Goal: Information Seeking & Learning: Learn about a topic

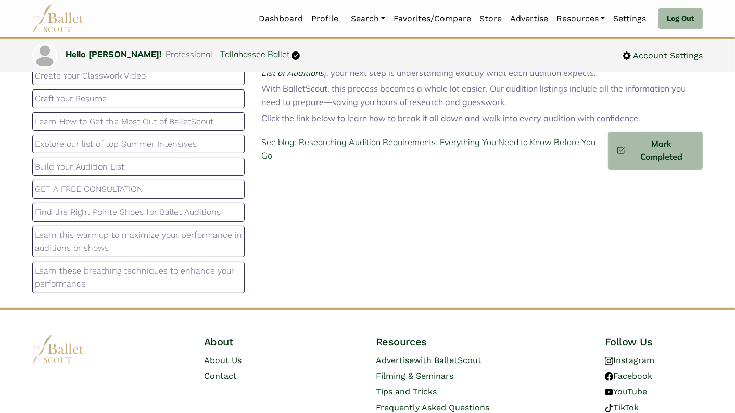
scroll to position [129, 0]
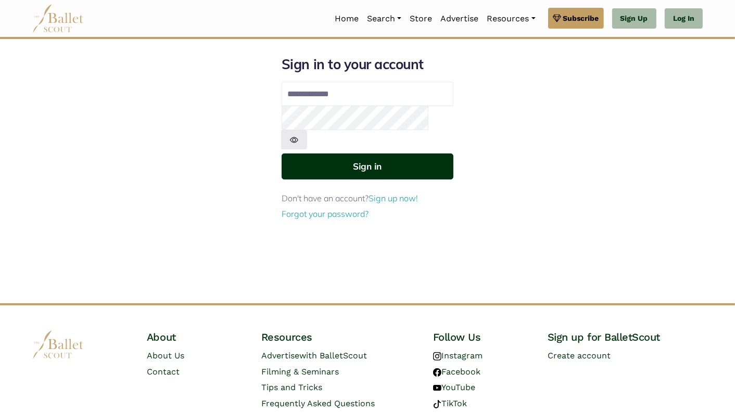
type input "**********"
click at [390, 153] on button "Sign in" at bounding box center [367, 165] width 172 height 25
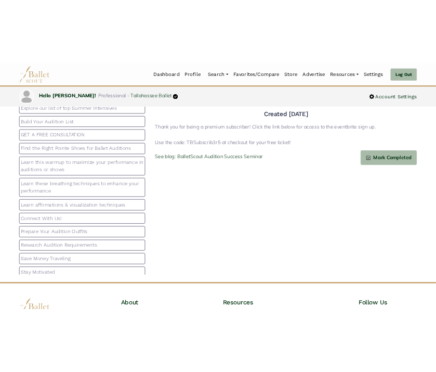
scroll to position [60, 0]
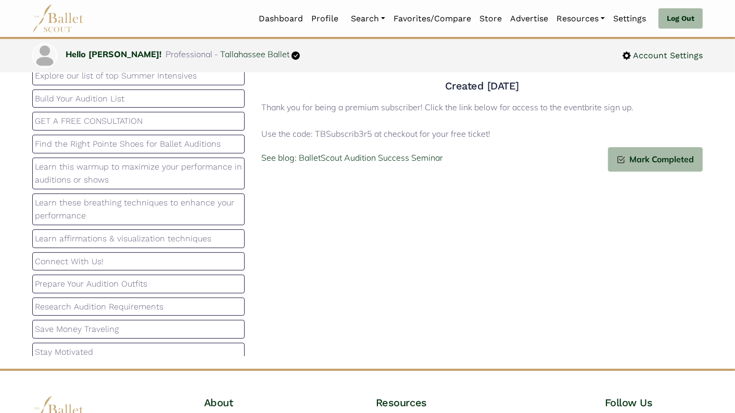
click at [152, 277] on p "Prepare Your Audition Outfits" at bounding box center [138, 284] width 207 height 14
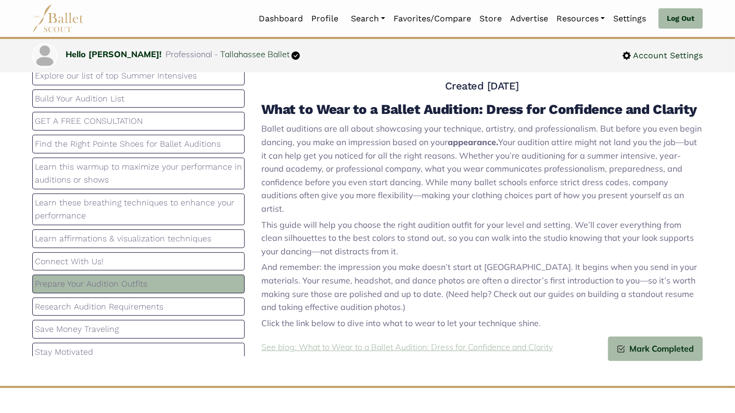
click at [480, 341] on p "See blog: What to Wear to a Ballet Audition: Dress for Confidence and Clarity" at bounding box center [406, 348] width 291 height 14
click at [159, 255] on p "Connect With Us!" at bounding box center [138, 262] width 207 height 14
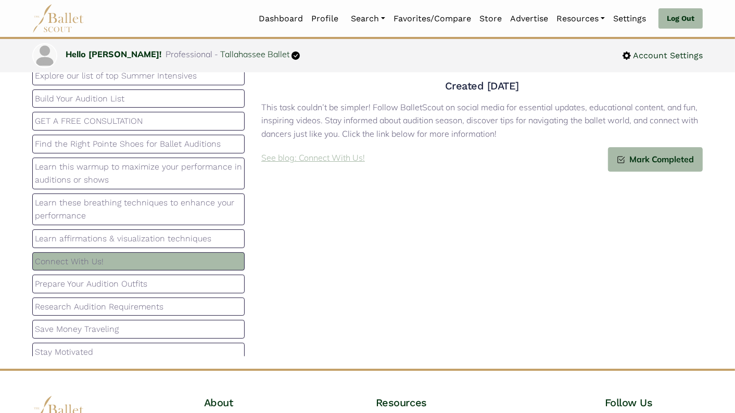
click at [315, 159] on p "See blog: Connect With Us!" at bounding box center [313, 158] width 104 height 14
click at [171, 234] on p "Learn affirmations & visualization techniques" at bounding box center [138, 239] width 207 height 14
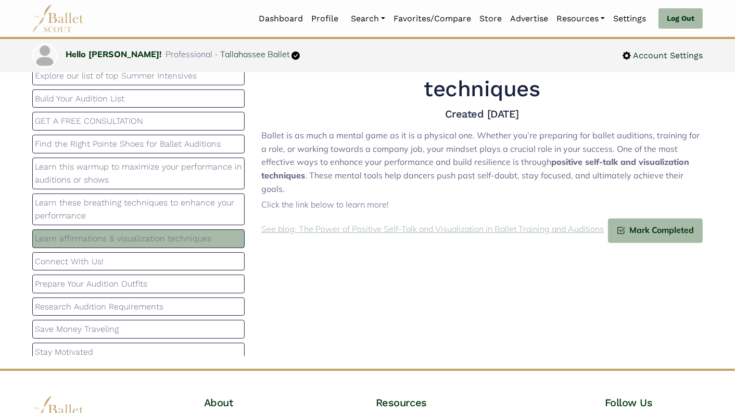
click at [370, 223] on p "See blog: The Power of Positive Self-Talk and Visualization in Ballet Training …" at bounding box center [432, 230] width 342 height 14
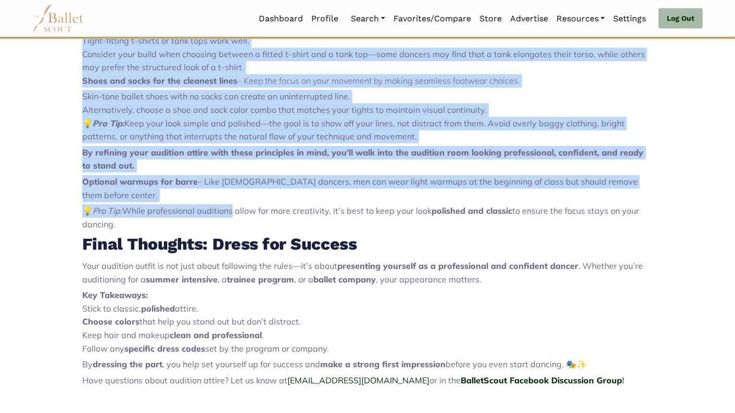
scroll to position [1193, 0]
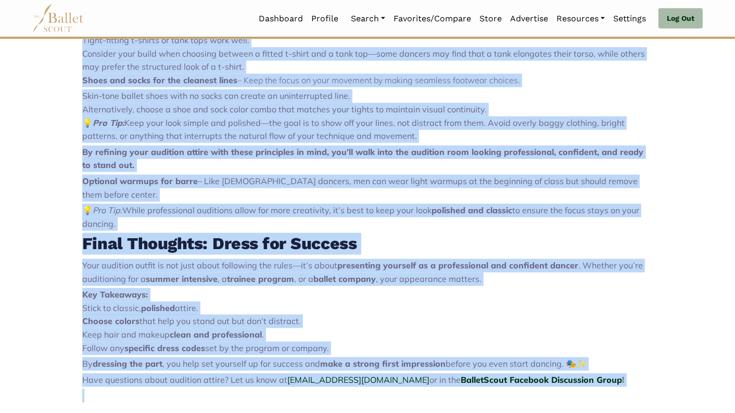
drag, startPoint x: 82, startPoint y: 88, endPoint x: 584, endPoint y: 376, distance: 579.1
copy div "Lore ip Dolo si a Consec Adipisci: Elits doe Temporinci utl Etdolor Magnaa enim…"
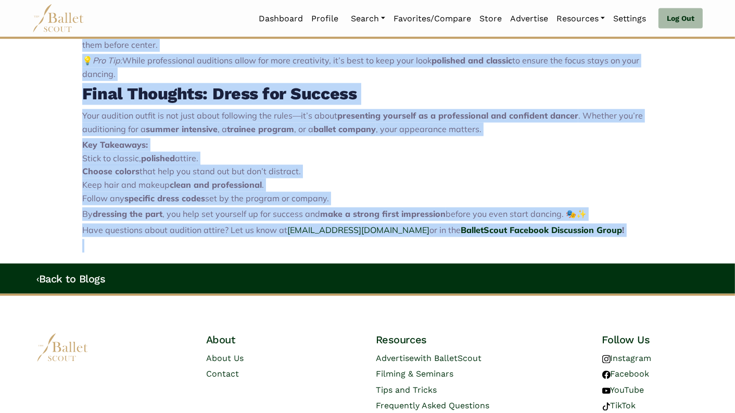
scroll to position [1349, 0]
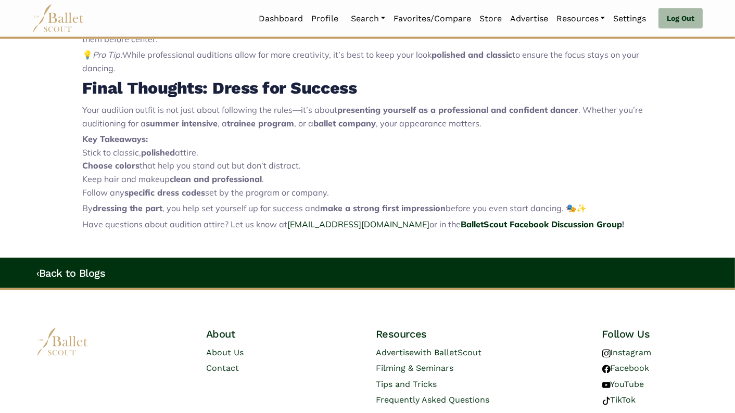
click at [480, 163] on p "Key Takeaways: Stick to classic, polished attire. Choose colors that help you s…" at bounding box center [367, 166] width 570 height 67
click at [485, 219] on strong "BalletScout Facebook Discussion Group" at bounding box center [540, 224] width 161 height 10
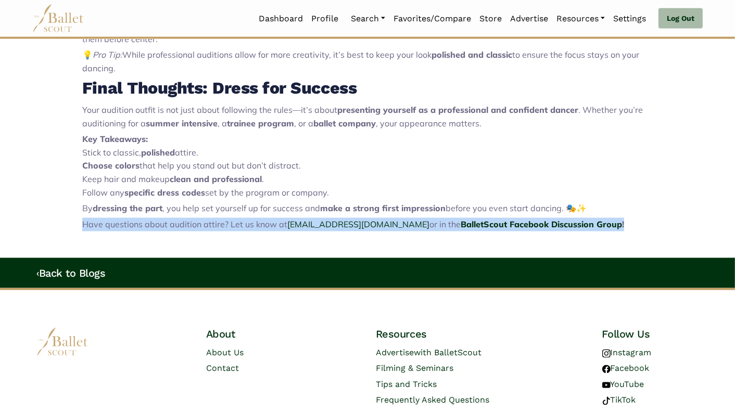
drag, startPoint x: 83, startPoint y: 211, endPoint x: 583, endPoint y: 211, distance: 499.9
click at [583, 218] on p "Have questions about audition attire? Let us know at contact@balletscout.info o…" at bounding box center [367, 225] width 570 height 14
copy p "Have questions about audition attire? Let us know at contact@balletscout.info o…"
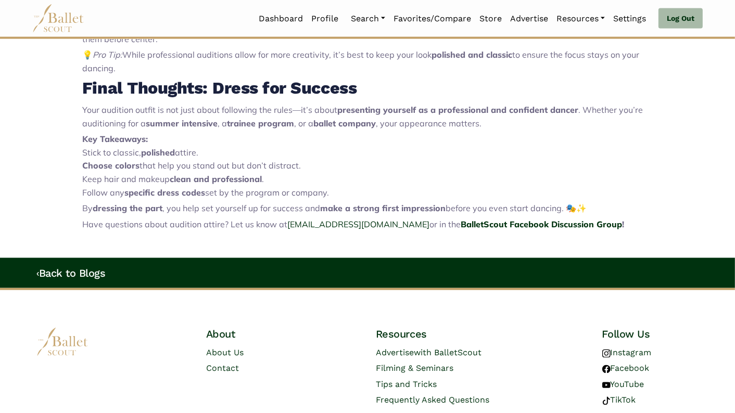
click at [375, 140] on p "Key Takeaways: Stick to classic, polished attire. Choose colors that help you s…" at bounding box center [367, 166] width 570 height 67
drag, startPoint x: 82, startPoint y: 179, endPoint x: 358, endPoint y: 180, distance: 276.2
copy p "Follow any specific dress codes set by the program or company."
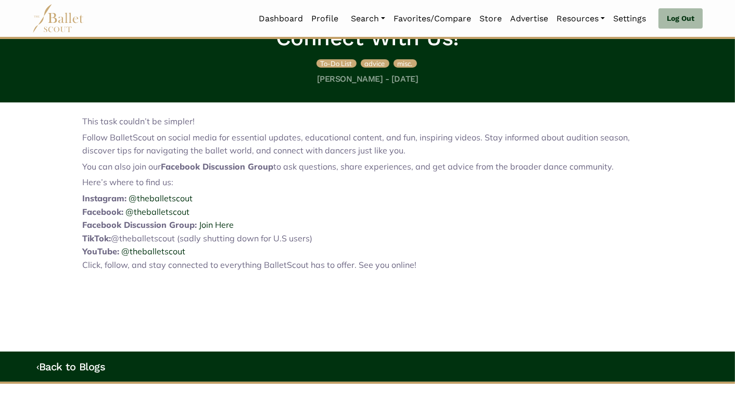
scroll to position [235, 0]
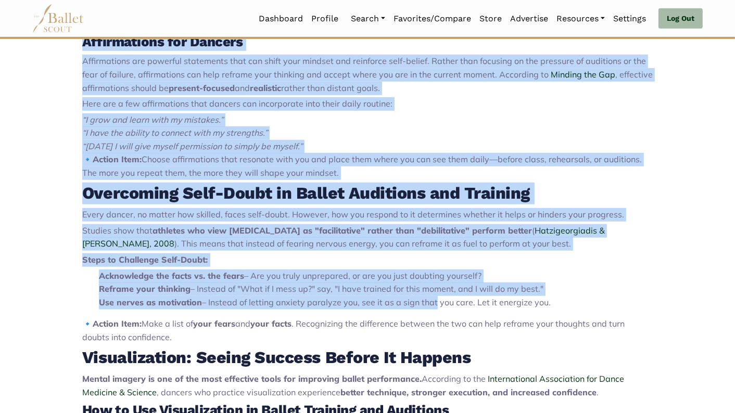
scroll to position [571, 0]
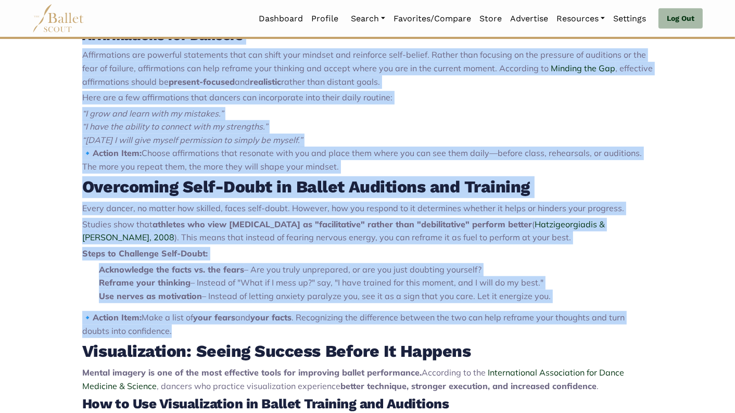
drag, startPoint x: 83, startPoint y: 162, endPoint x: 459, endPoint y: 329, distance: 412.2
click at [459, 329] on div "The Power of Positive Self-Talk and Visualization in Ballet Training and Auditi…" at bounding box center [367, 257] width 570 height 830
copy div "Lor Ipsum do Sitametc Adip-Elit sed Doeiusmodtemp in Utlabo Etdolore mag Aliqua…"
click at [514, 124] on li "“I have the ability to connect with my strengths.”" at bounding box center [367, 127] width 570 height 14
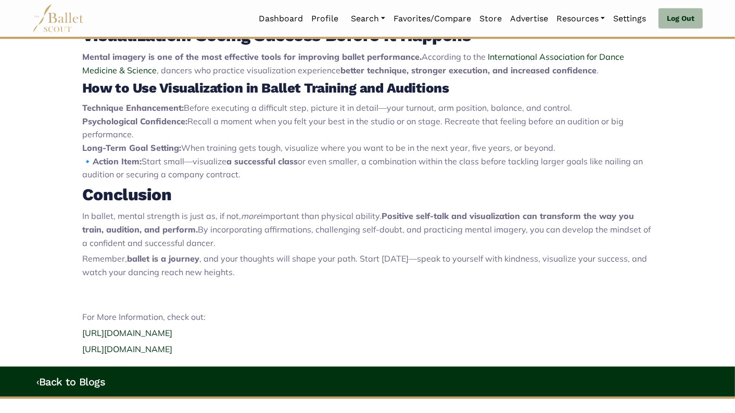
scroll to position [937, 0]
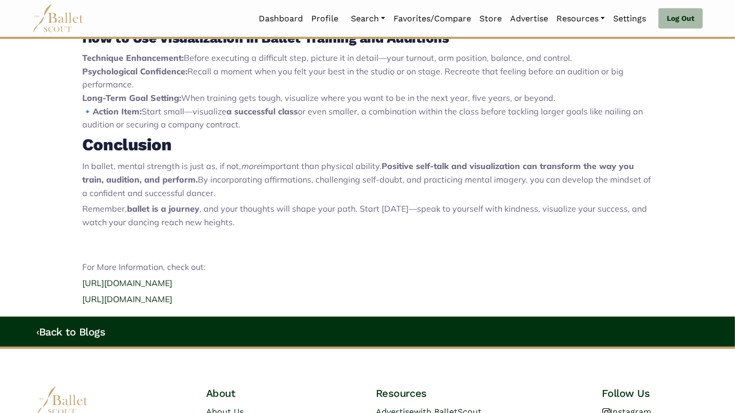
drag, startPoint x: 83, startPoint y: 166, endPoint x: 523, endPoint y: 302, distance: 461.2
copy div "In ballet, mental strength is just as, if not, more important than physical abi…"
